Goal: Information Seeking & Learning: Learn about a topic

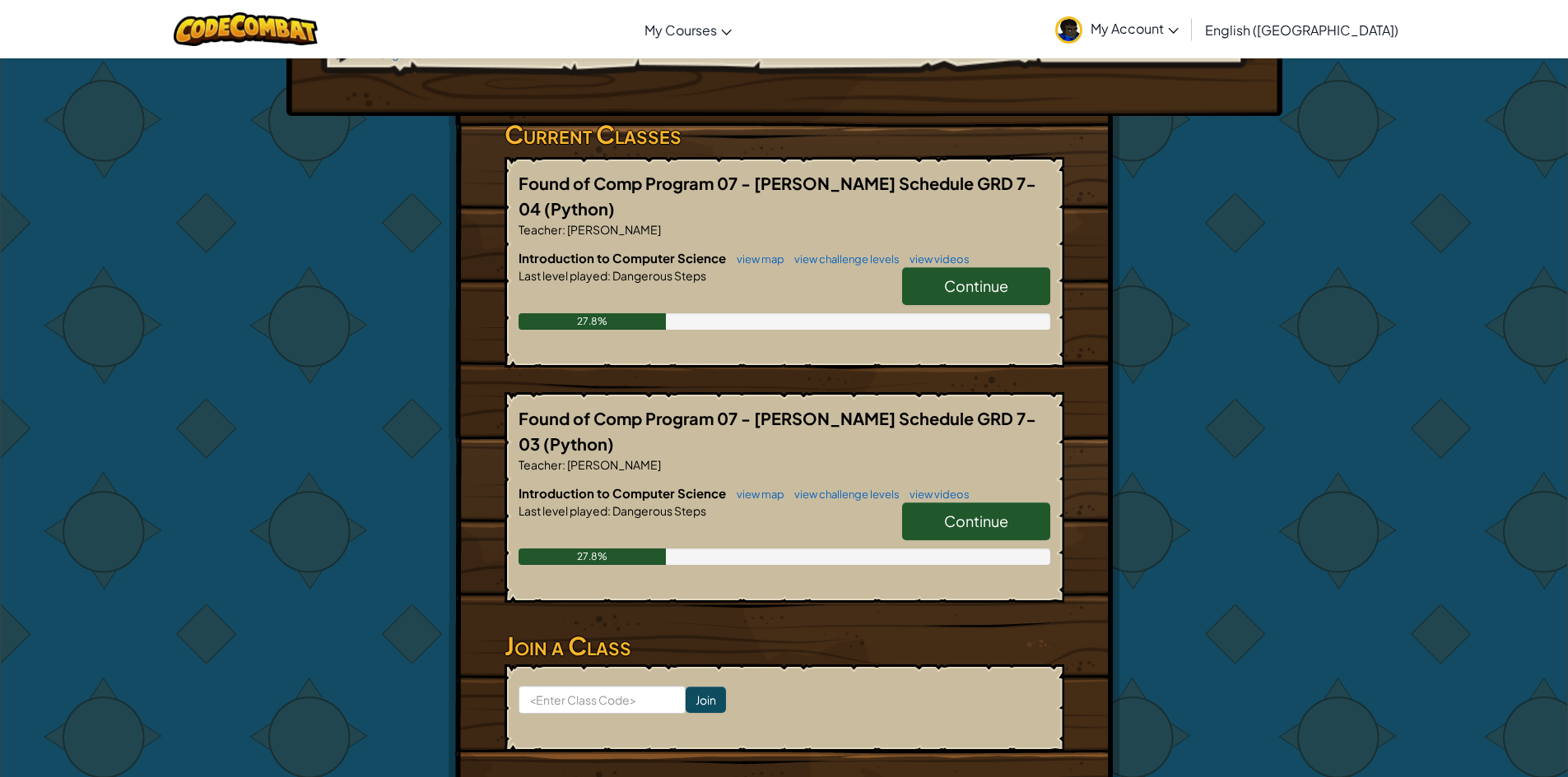
scroll to position [329, 0]
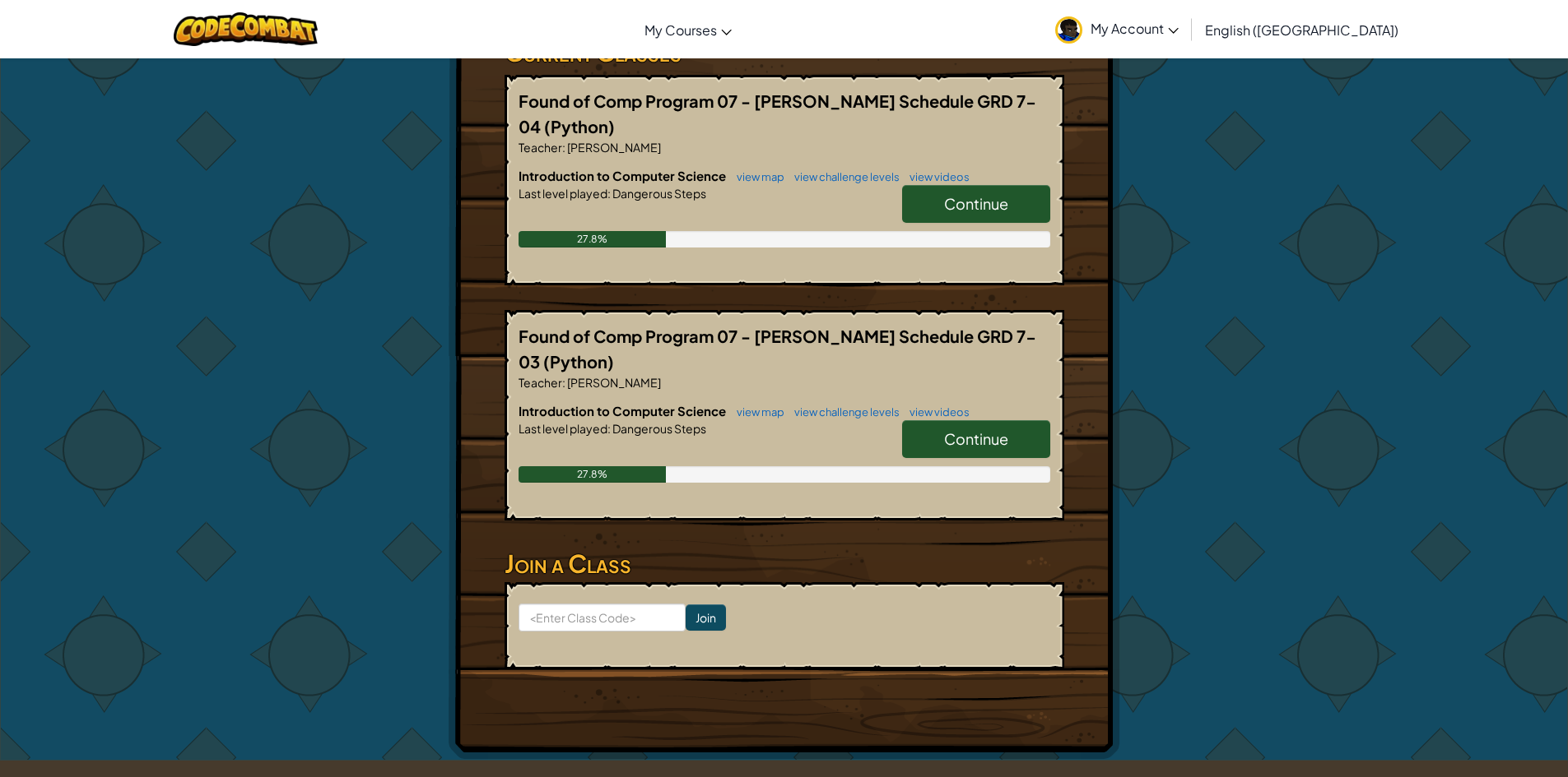
click at [963, 430] on span "Continue" at bounding box center [976, 439] width 64 height 19
